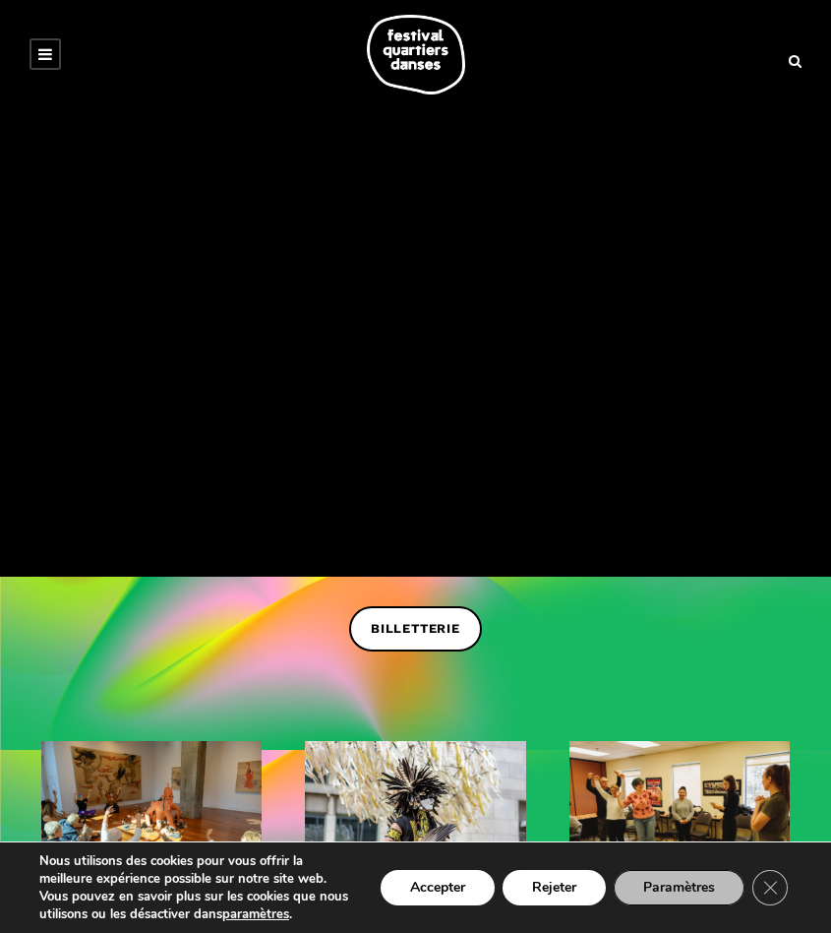
click at [59, 71] on div at bounding box center [416, 55] width 792 height 80
click at [50, 48] on icon at bounding box center [45, 54] width 14 height 16
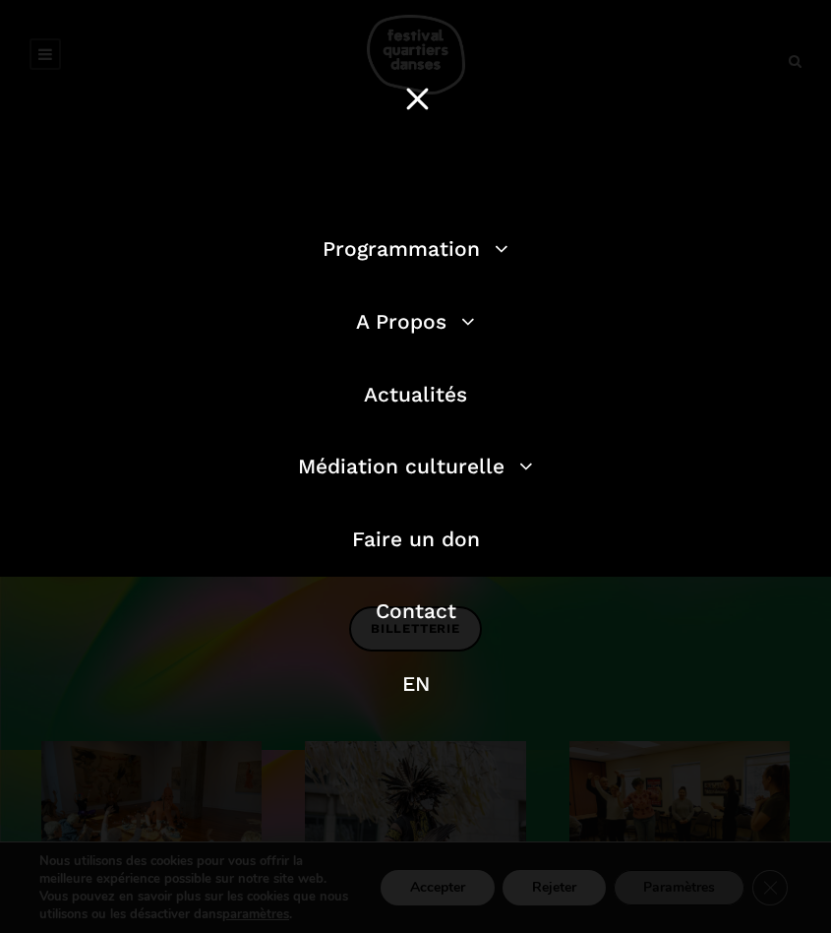
click at [364, 263] on li "Programmation Billetterie 2025 Programmation Gratuite Calendrier du Festival Le…" at bounding box center [416, 258] width 561 height 53
click at [411, 257] on link "Programmation" at bounding box center [416, 248] width 186 height 25
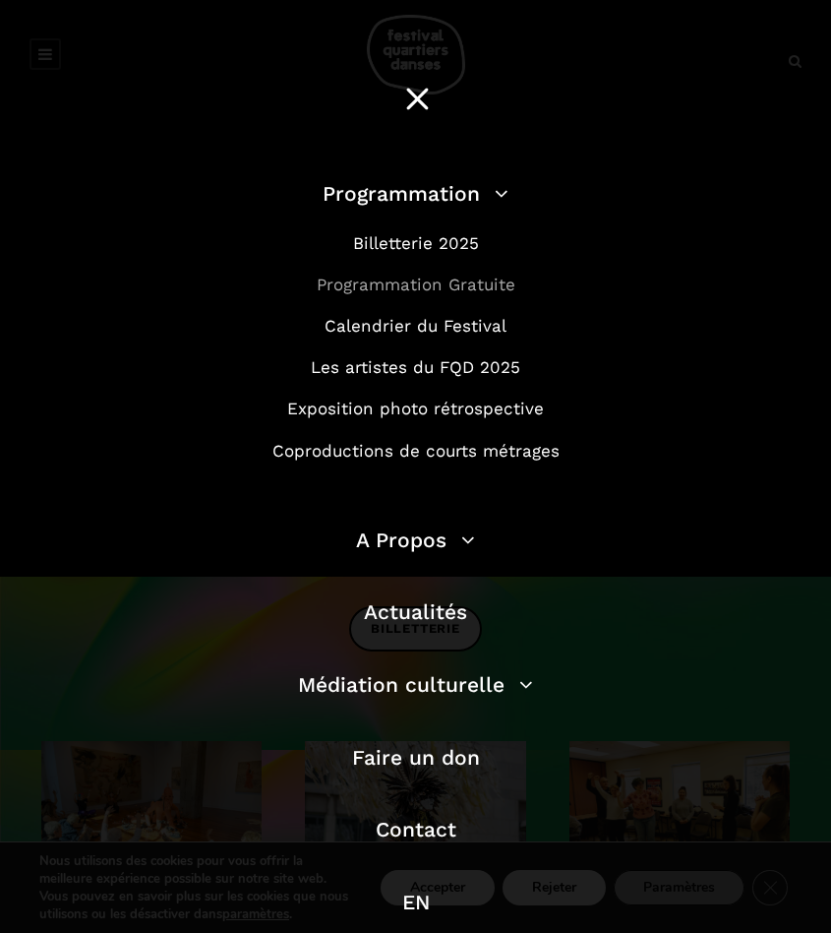
click at [423, 290] on link "Programmation Gratuite" at bounding box center [416, 285] width 199 height 20
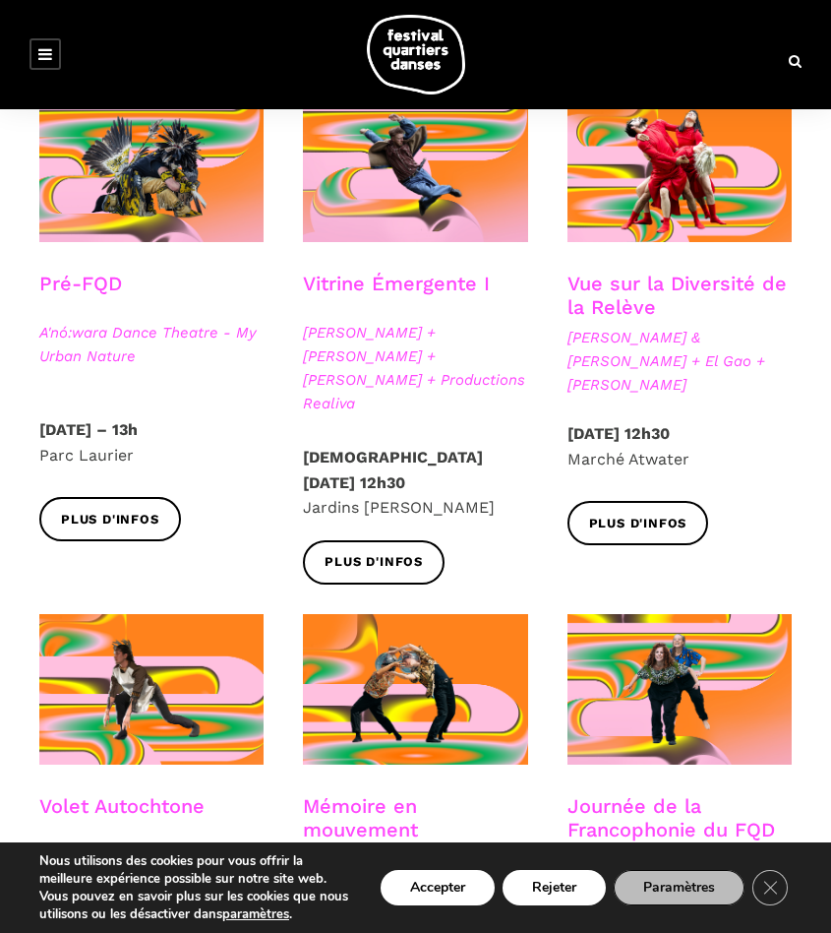
scroll to position [492, 0]
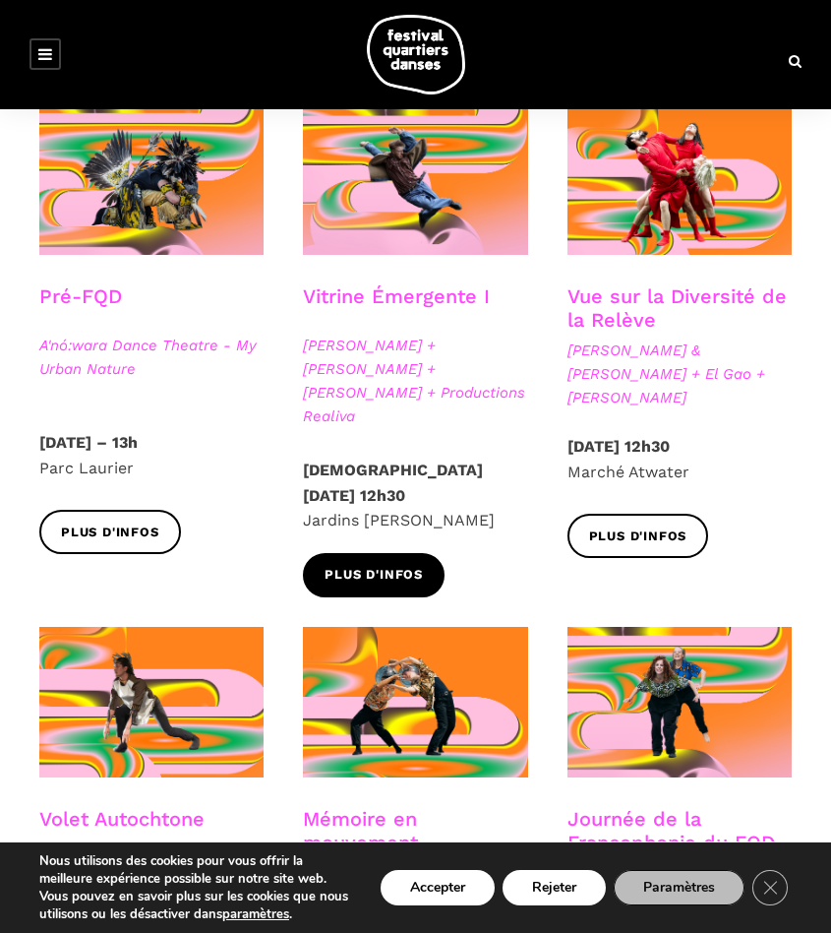
click at [407, 565] on span "Plus d'infos" at bounding box center [374, 575] width 98 height 21
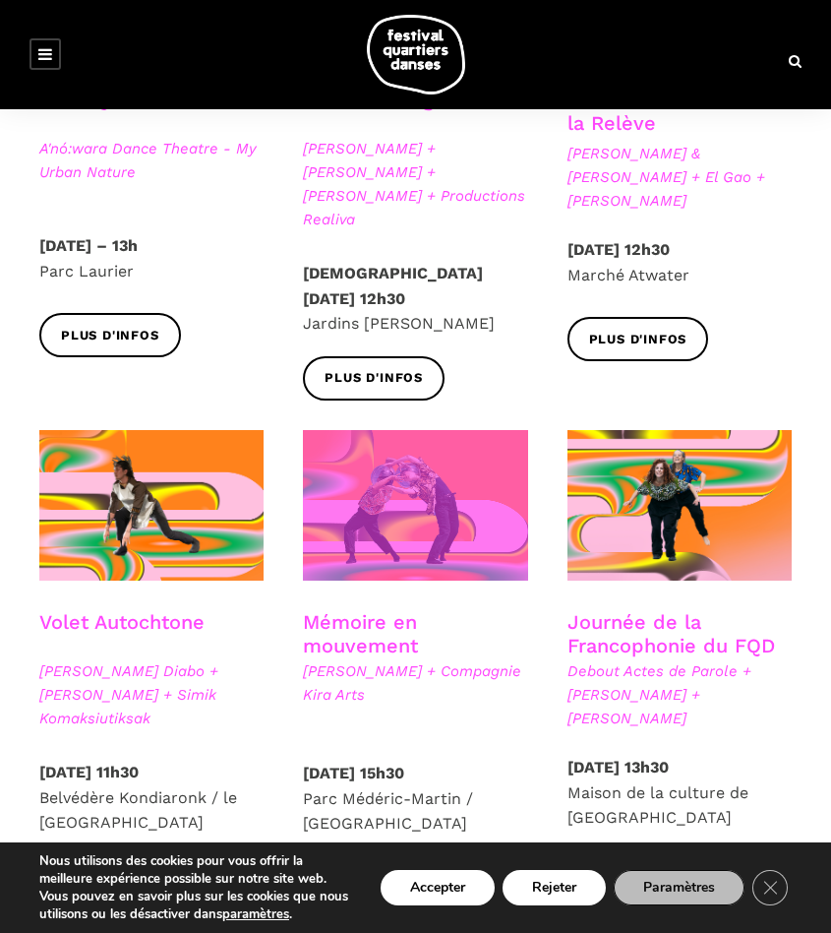
scroll to position [685, 0]
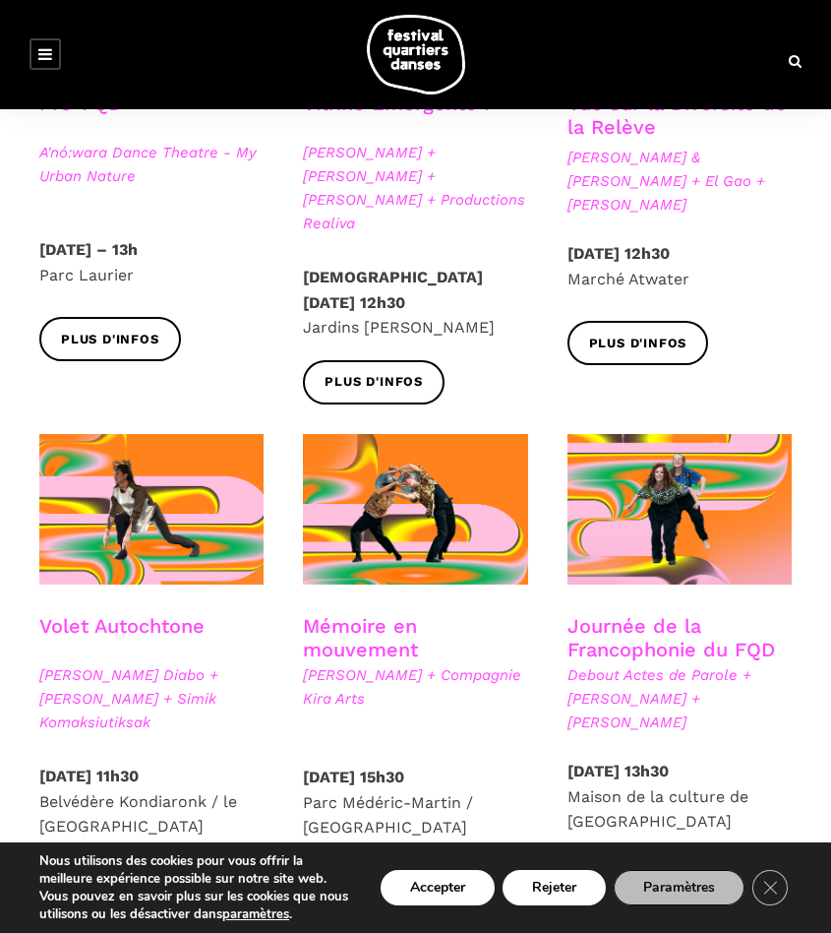
click at [656, 139] on h3 "Vue sur la Diversité de la Relève" at bounding box center [680, 116] width 224 height 49
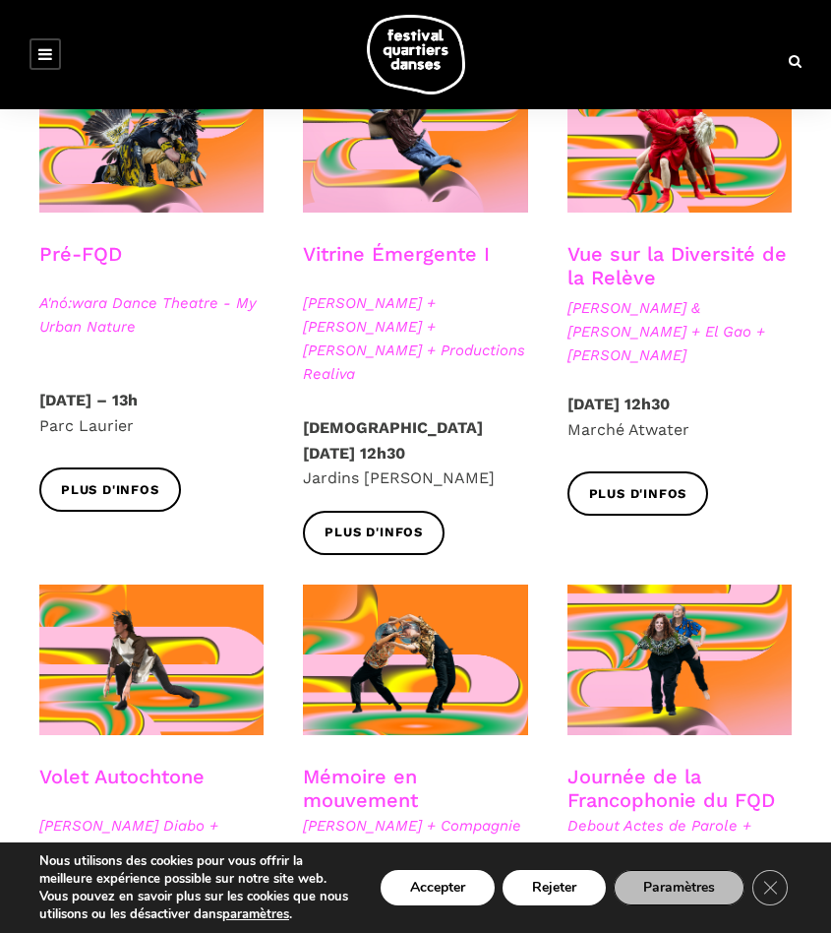
scroll to position [512, 0]
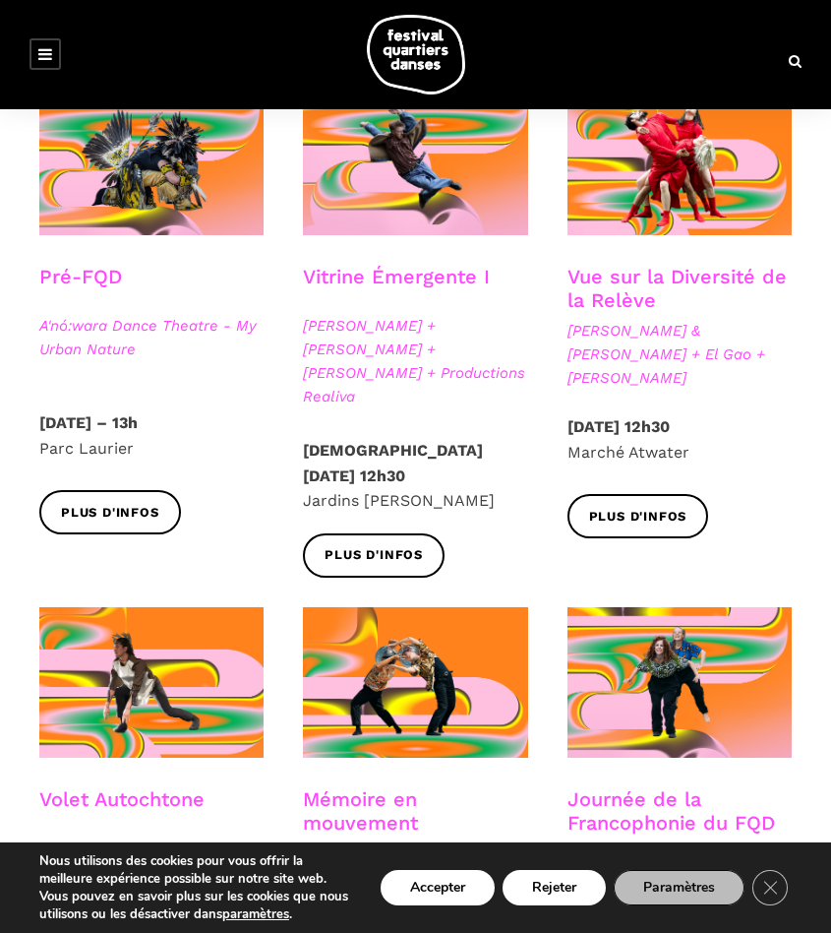
click at [659, 277] on h3 "Vue sur la Diversité de la Relève" at bounding box center [680, 289] width 224 height 49
click at [649, 538] on link "Plus d'infos" at bounding box center [639, 516] width 142 height 44
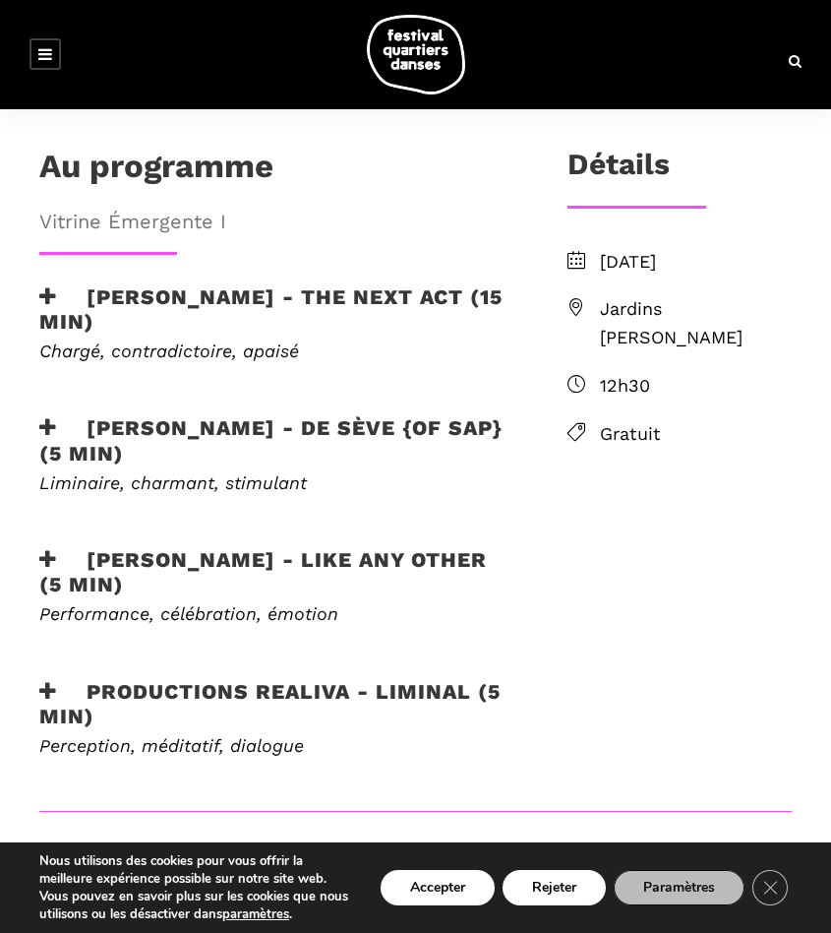
scroll to position [587, 0]
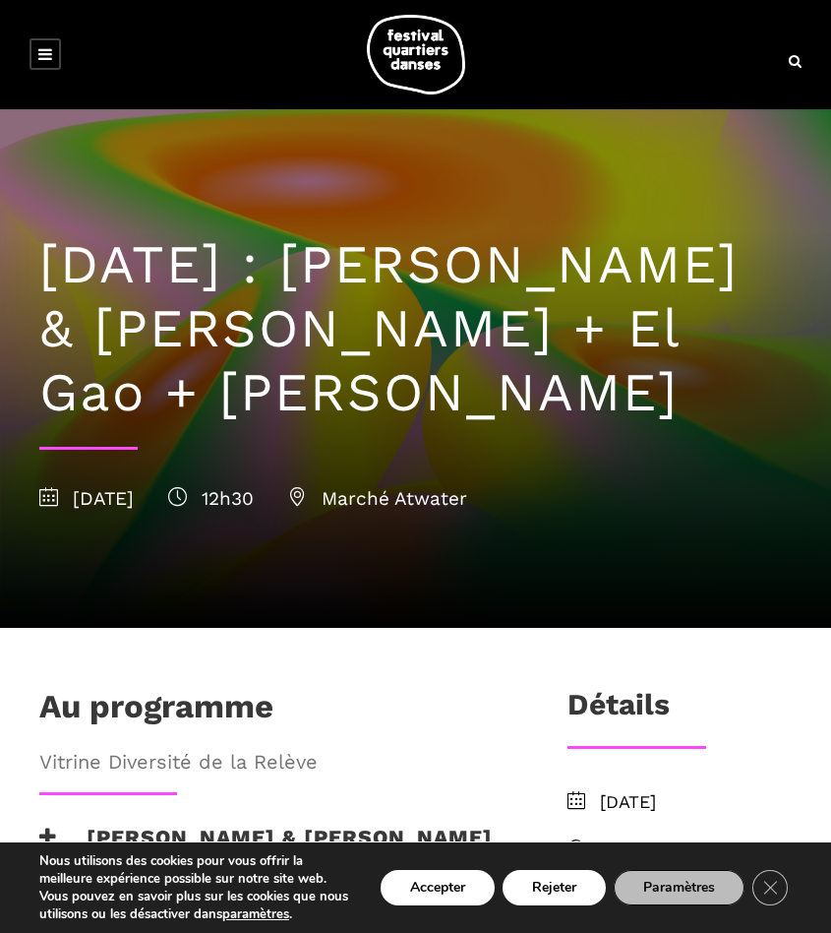
drag, startPoint x: 458, startPoint y: 257, endPoint x: 333, endPoint y: 453, distance: 232.3
click at [333, 424] on h1 "[DATE] : [PERSON_NAME] & [PERSON_NAME] + El Gao + [PERSON_NAME]" at bounding box center [415, 328] width 753 height 191
copy h1 "Athena Lucie Assamba & Leah Danga + El Gao + Rameez Karim"
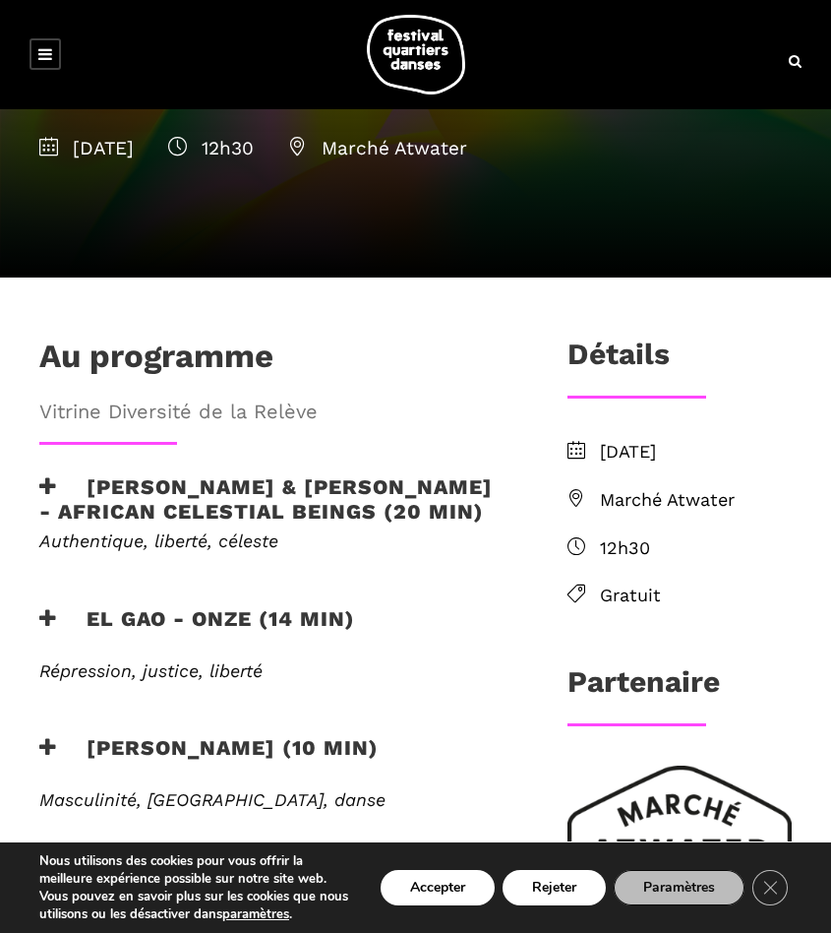
scroll to position [352, 0]
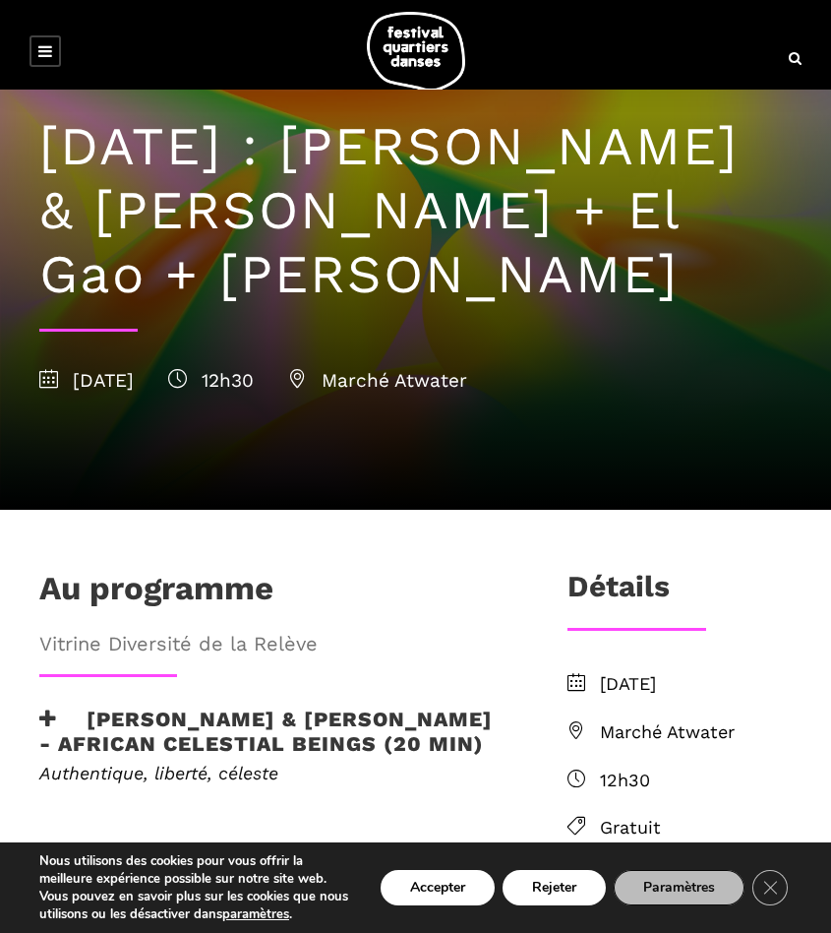
scroll to position [129, 0]
